Goal: Navigation & Orientation: Find specific page/section

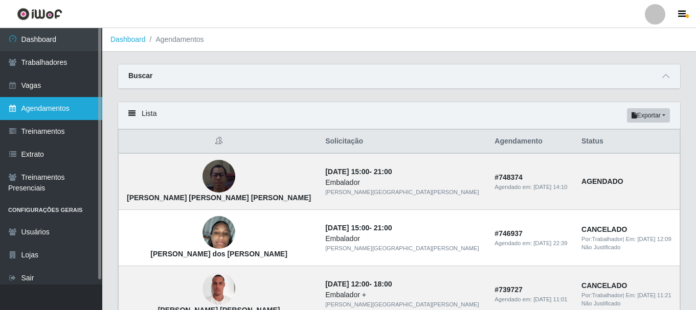
scroll to position [139, 0]
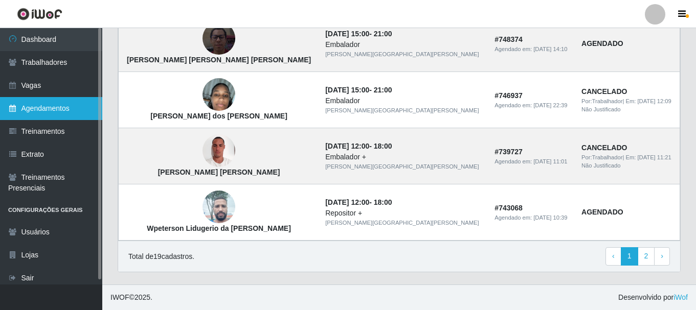
click at [49, 109] on link "Agendamentos" at bounding box center [51, 108] width 102 height 23
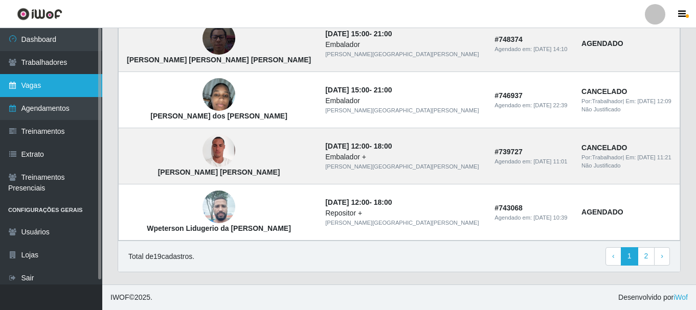
click at [39, 84] on link "Vagas" at bounding box center [51, 85] width 102 height 23
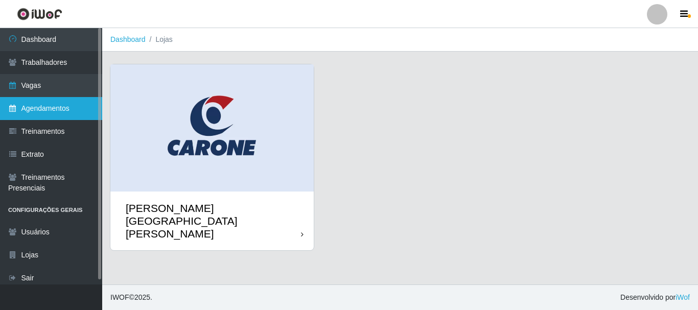
click at [40, 105] on link "Agendamentos" at bounding box center [51, 108] width 102 height 23
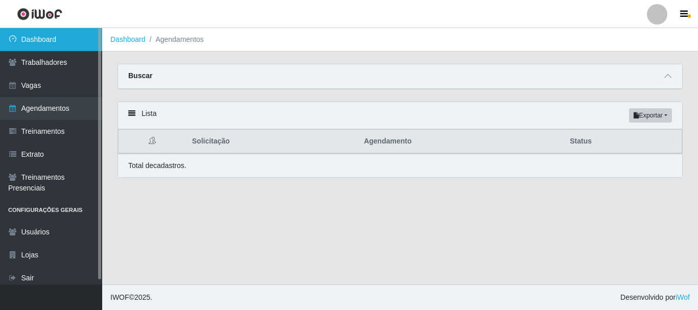
click at [50, 41] on link "Dashboard" at bounding box center [51, 39] width 102 height 23
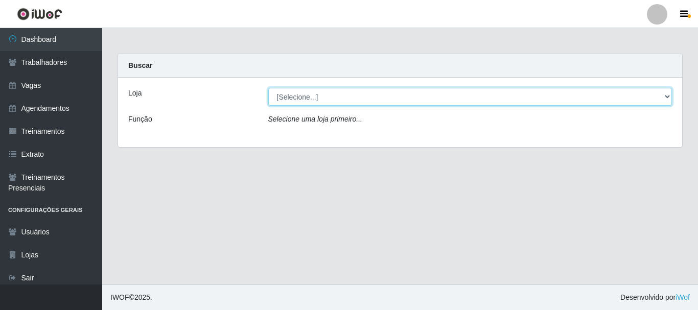
click at [289, 93] on select "[Selecione...] [GEOGRAPHIC_DATA][PERSON_NAME][GEOGRAPHIC_DATA][PERSON_NAME]" at bounding box center [470, 97] width 404 height 18
select select "524"
click at [268, 88] on select "[Selecione...] [GEOGRAPHIC_DATA][PERSON_NAME][GEOGRAPHIC_DATA][PERSON_NAME]" at bounding box center [470, 97] width 404 height 18
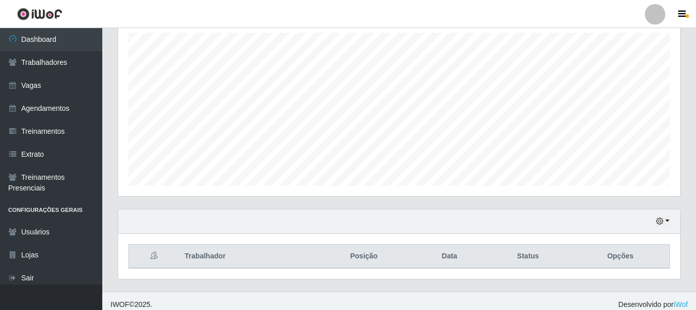
scroll to position [187, 0]
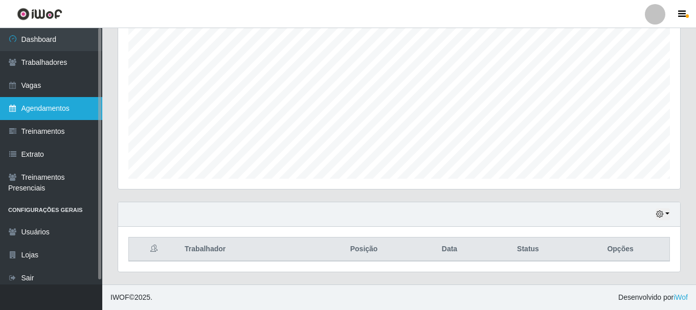
click at [52, 107] on link "Agendamentos" at bounding box center [51, 108] width 102 height 23
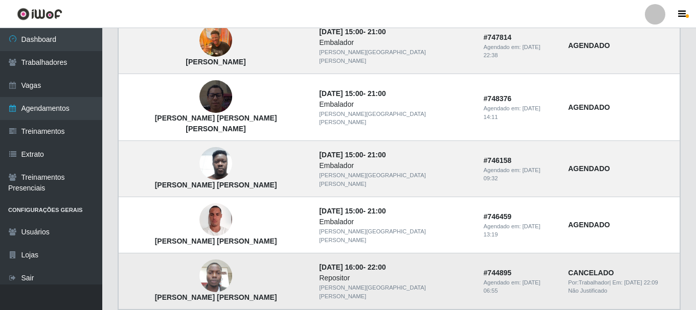
scroll to position [757, 0]
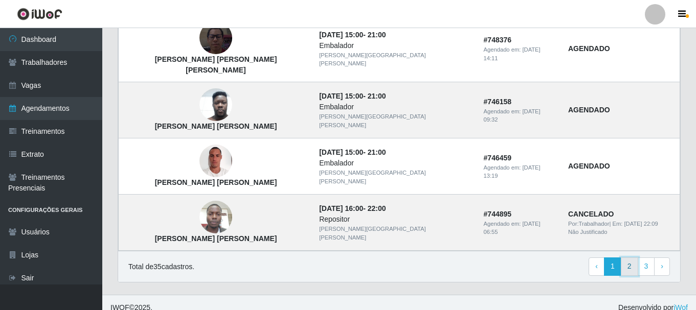
click at [624, 258] on link "2" at bounding box center [629, 267] width 17 height 18
